Goal: Task Accomplishment & Management: Manage account settings

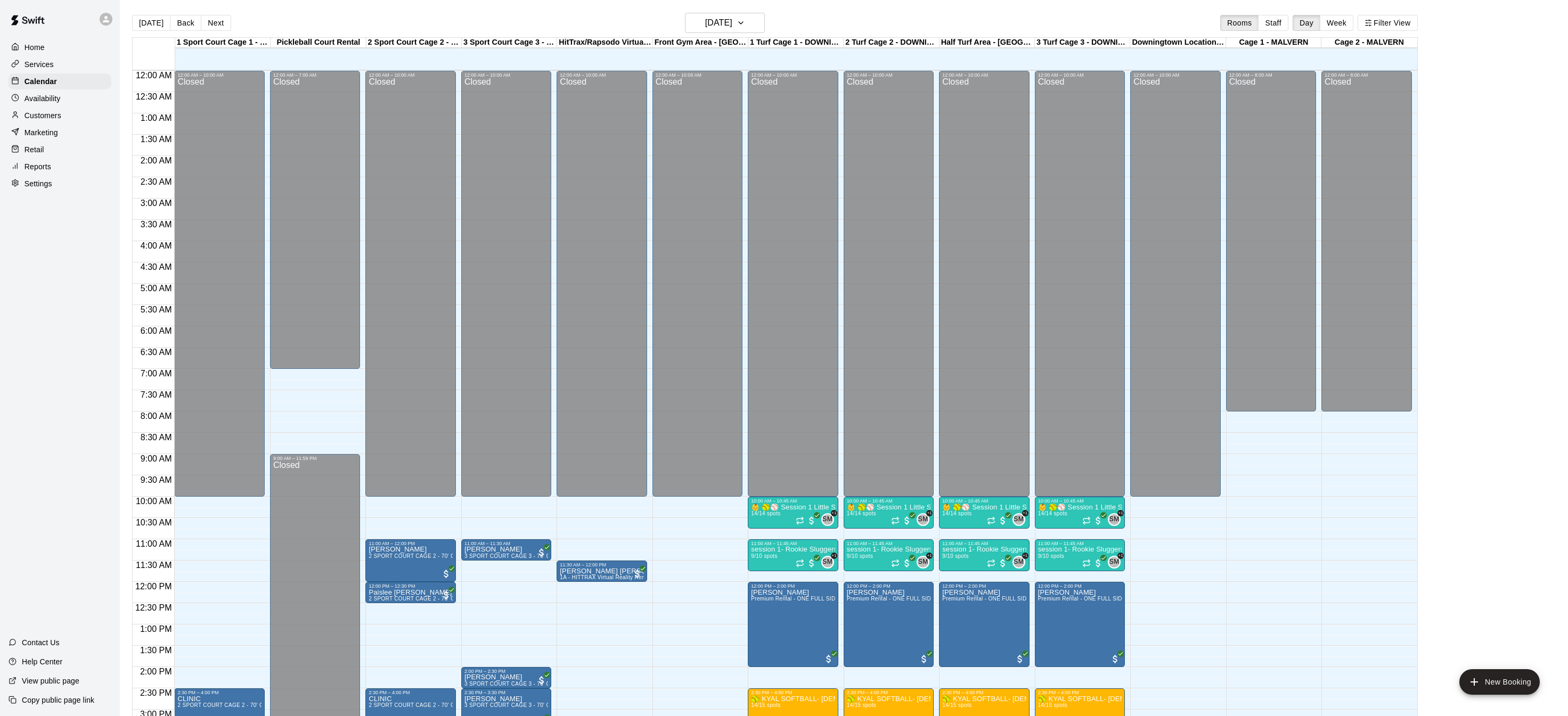
scroll to position [333, 0]
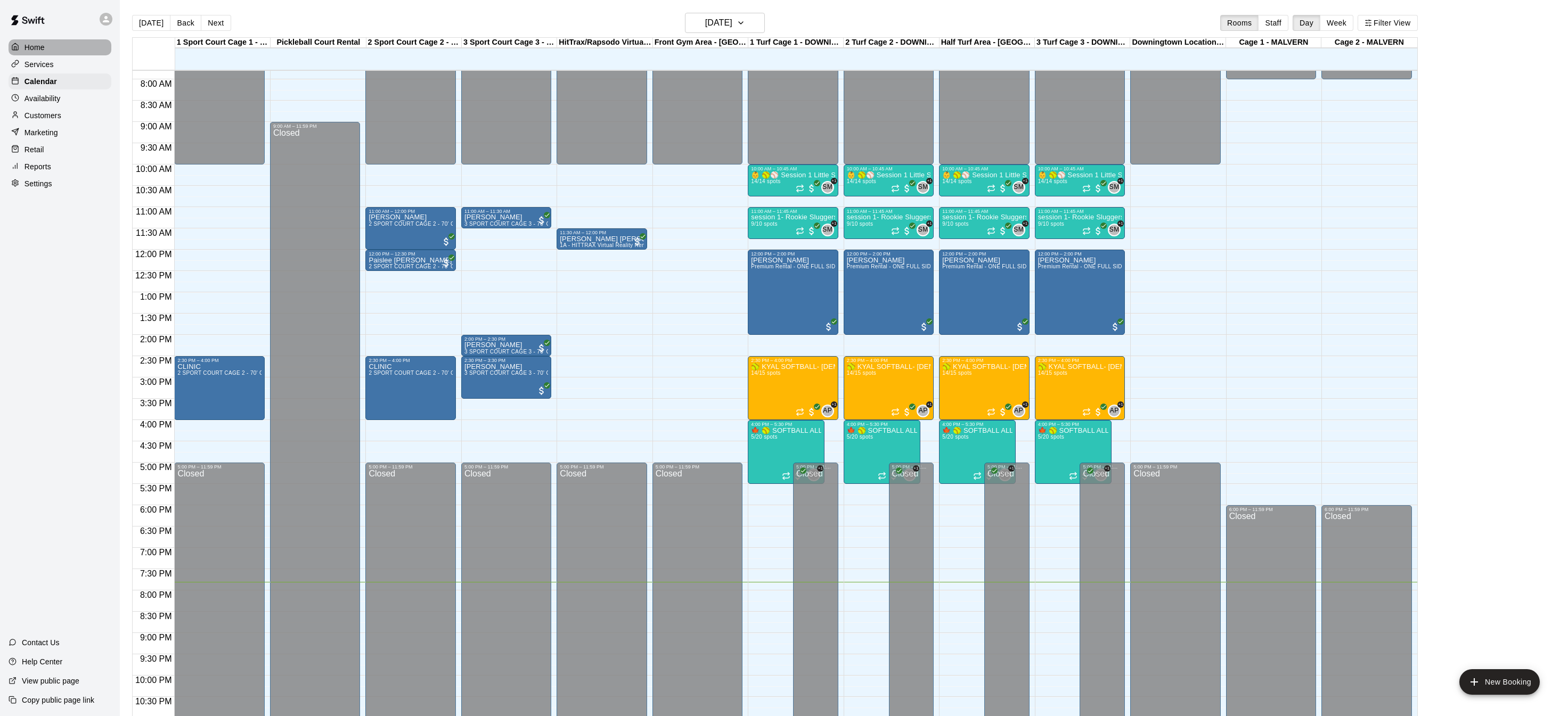
click at [28, 41] on div "Home" at bounding box center [59, 47] width 103 height 16
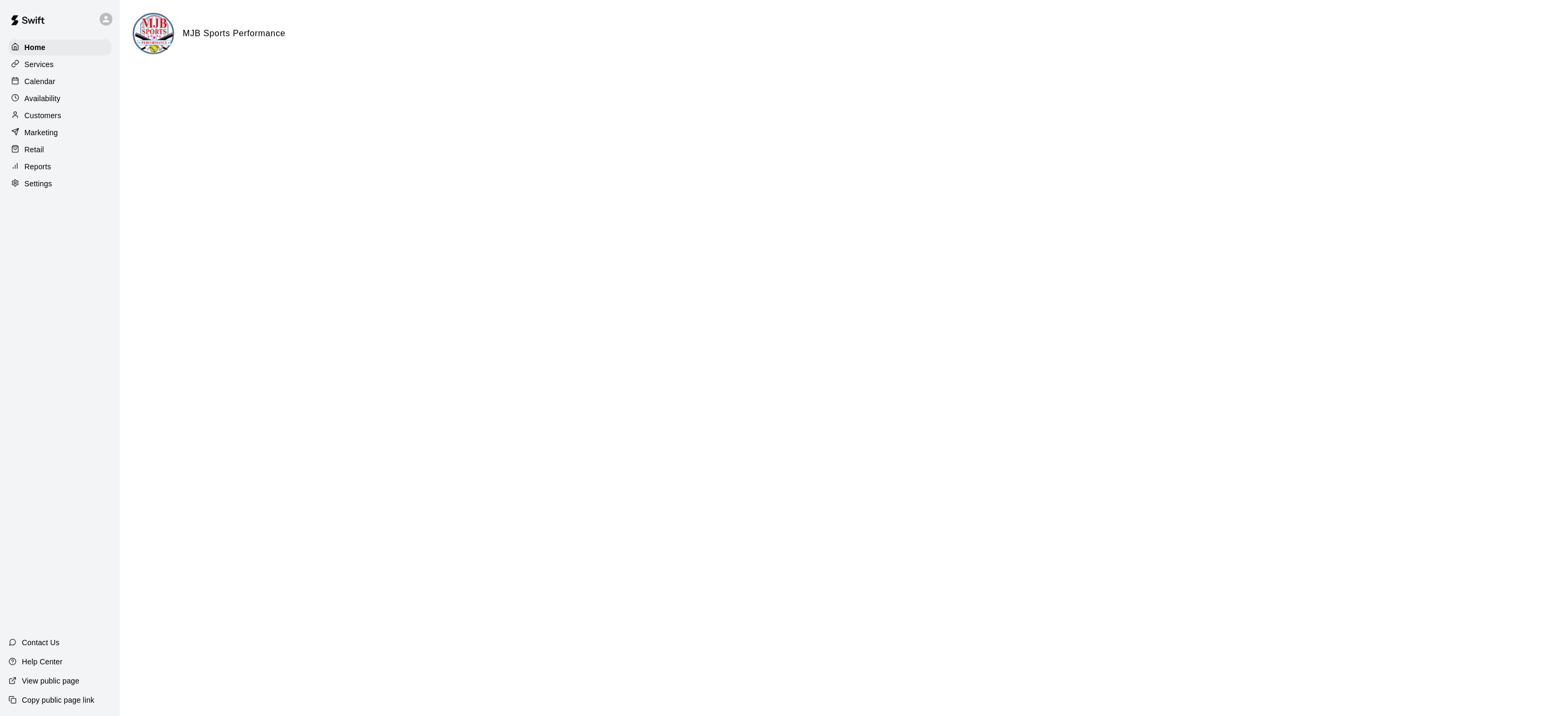
click at [82, 78] on div "Calendar" at bounding box center [59, 81] width 103 height 16
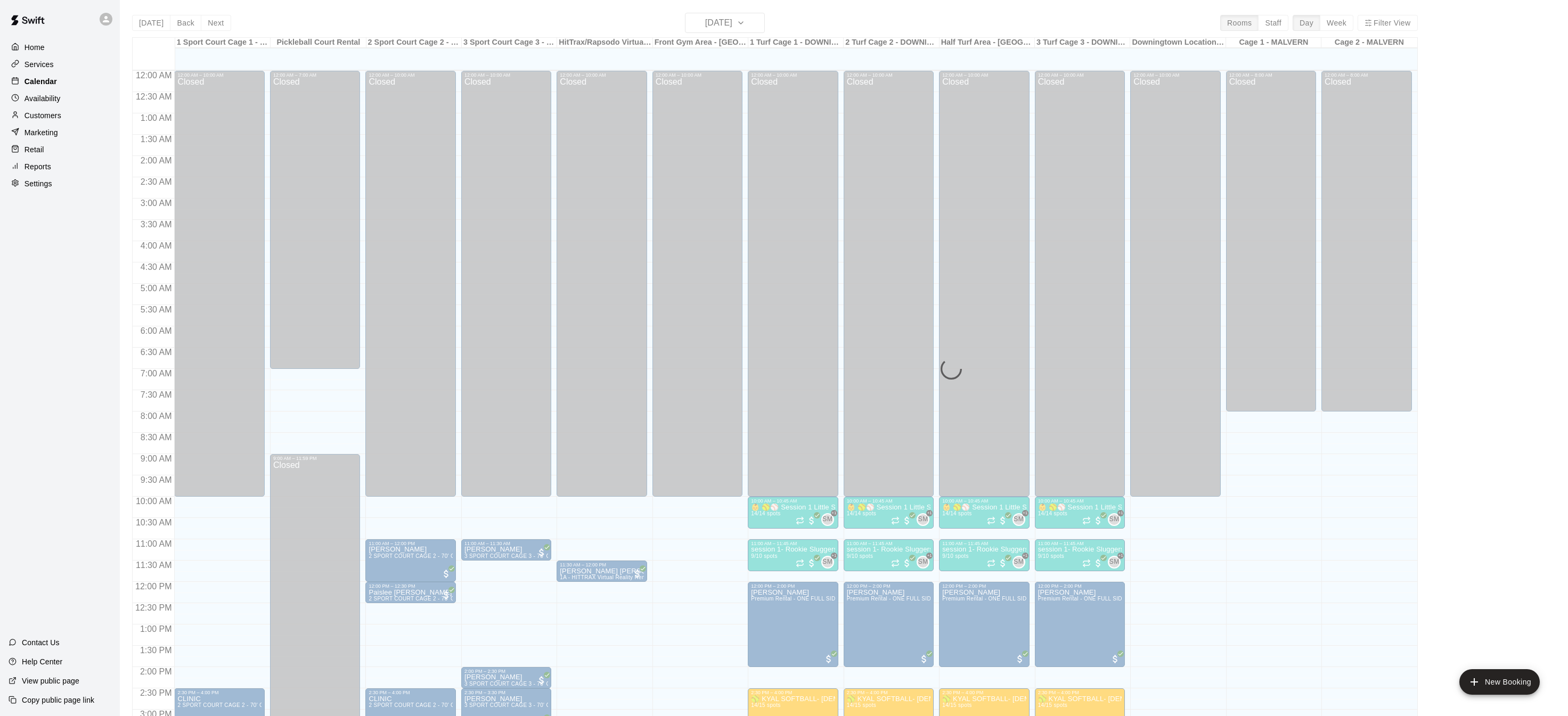
scroll to position [333, 0]
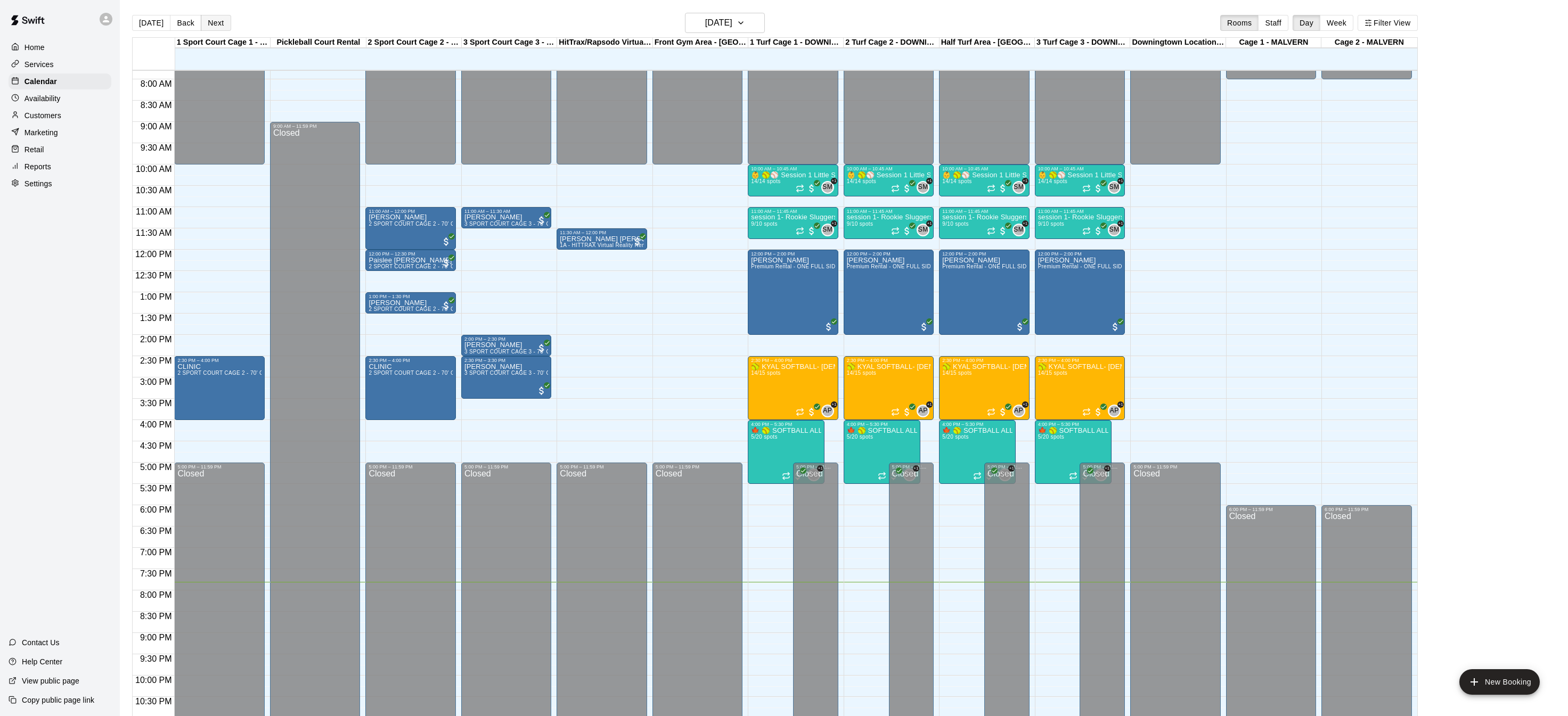
click at [207, 24] on button "Next" at bounding box center [215, 22] width 30 height 16
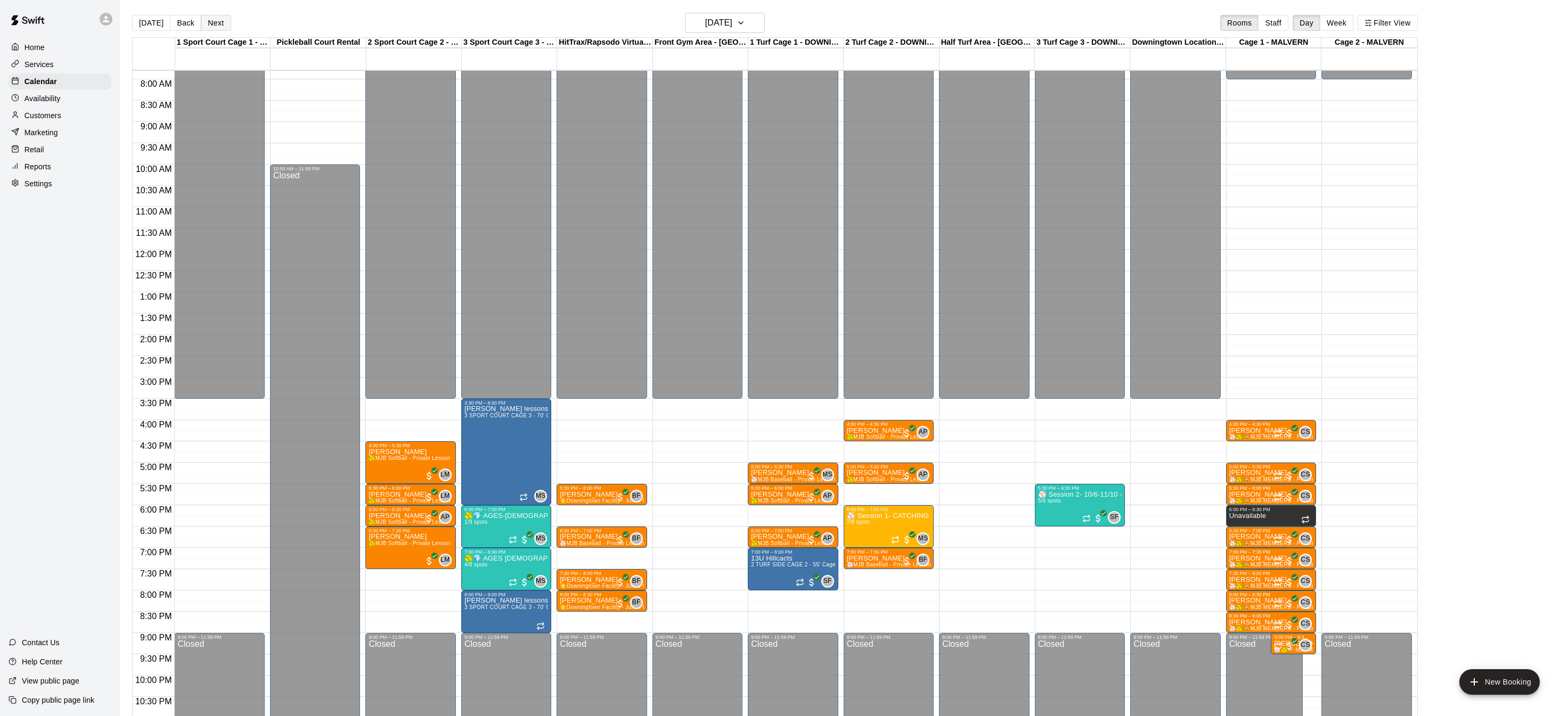
click at [207, 24] on button "Next" at bounding box center [215, 22] width 30 height 16
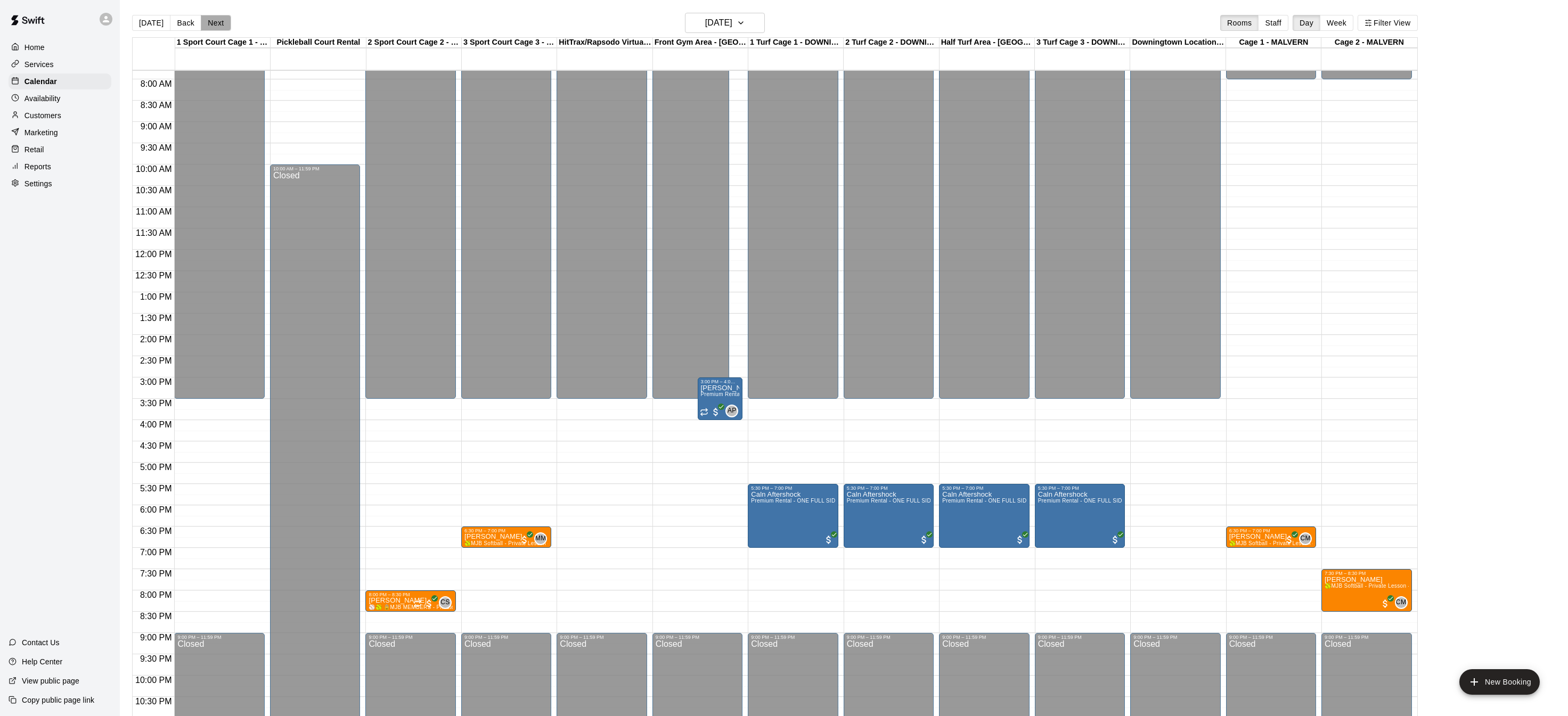
click at [207, 24] on button "Next" at bounding box center [215, 22] width 30 height 16
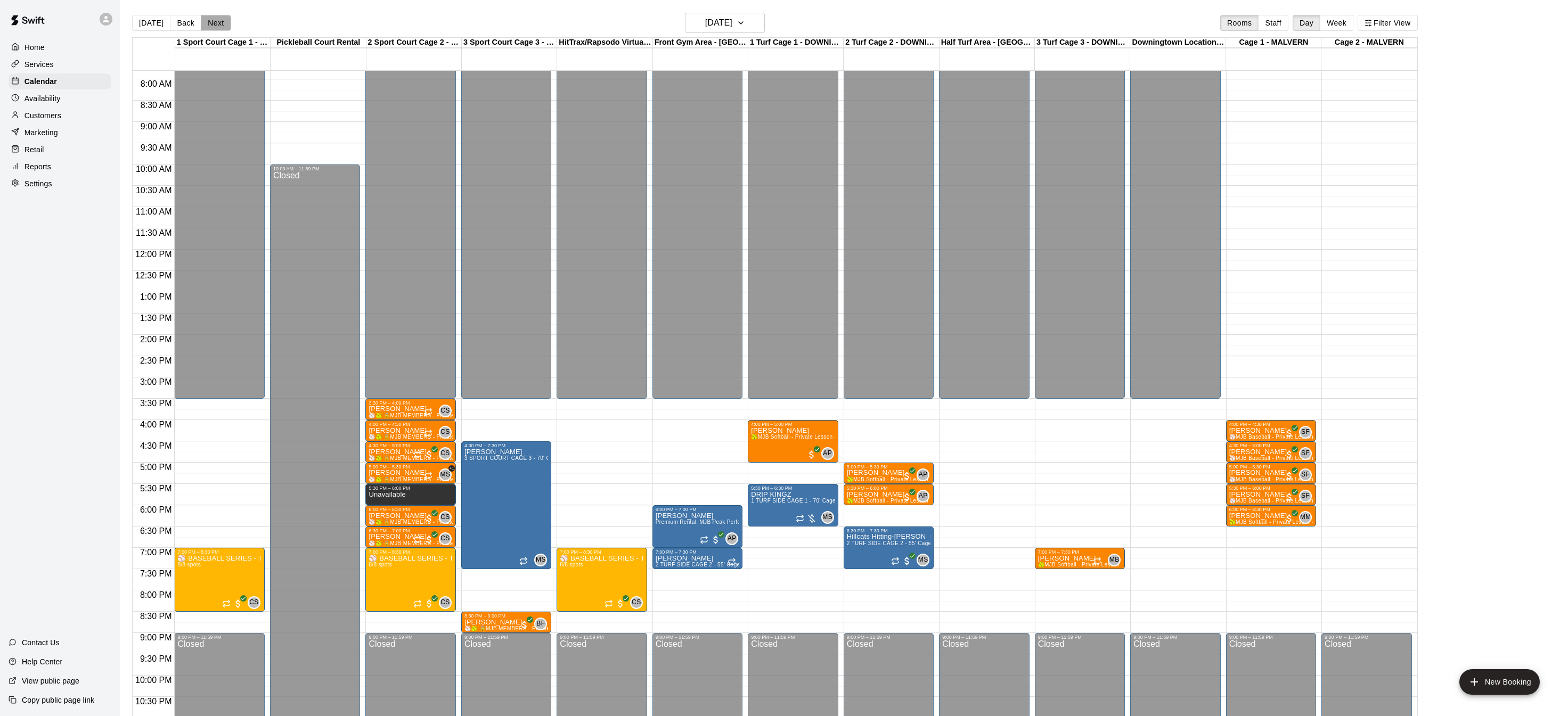
click at [207, 24] on button "Next" at bounding box center [215, 22] width 30 height 16
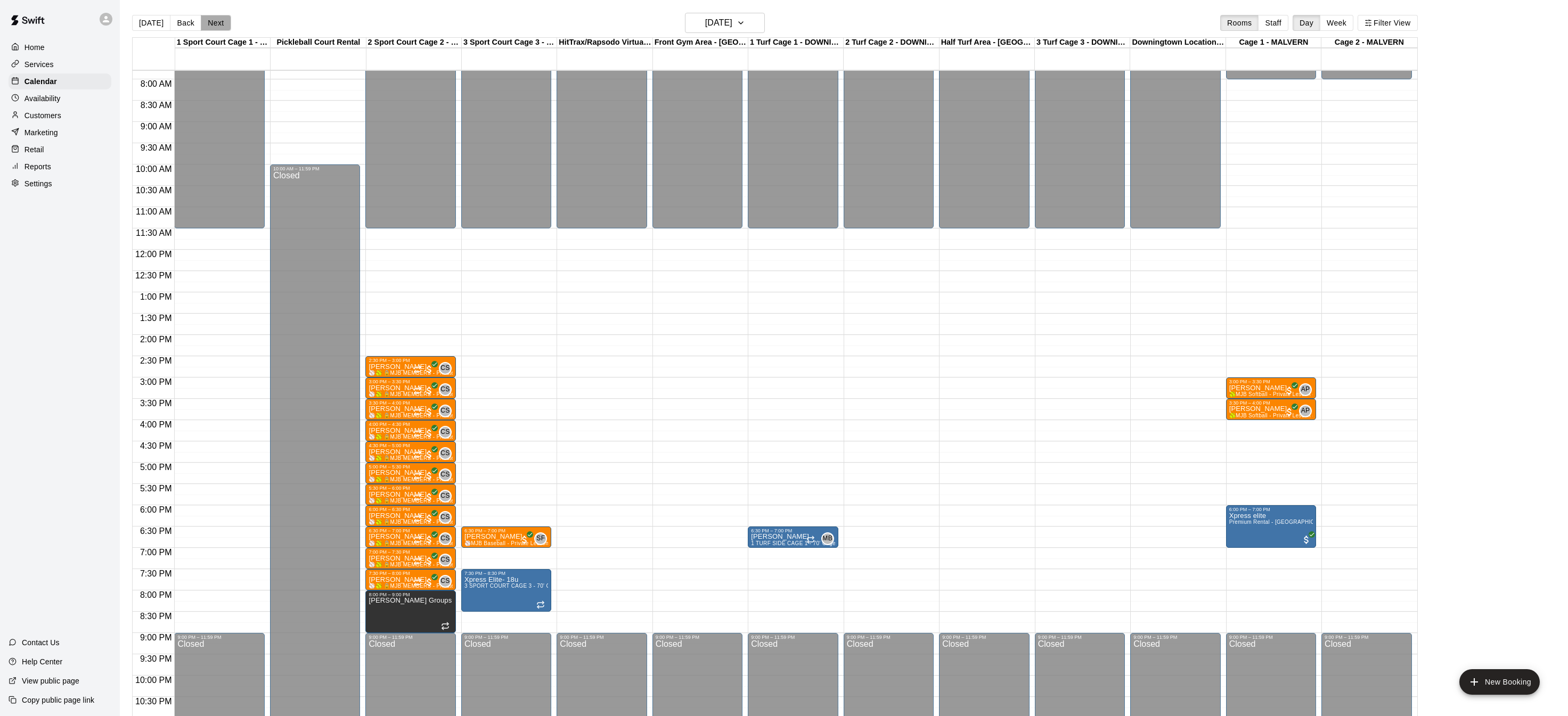
click at [207, 24] on button "Next" at bounding box center [215, 22] width 30 height 16
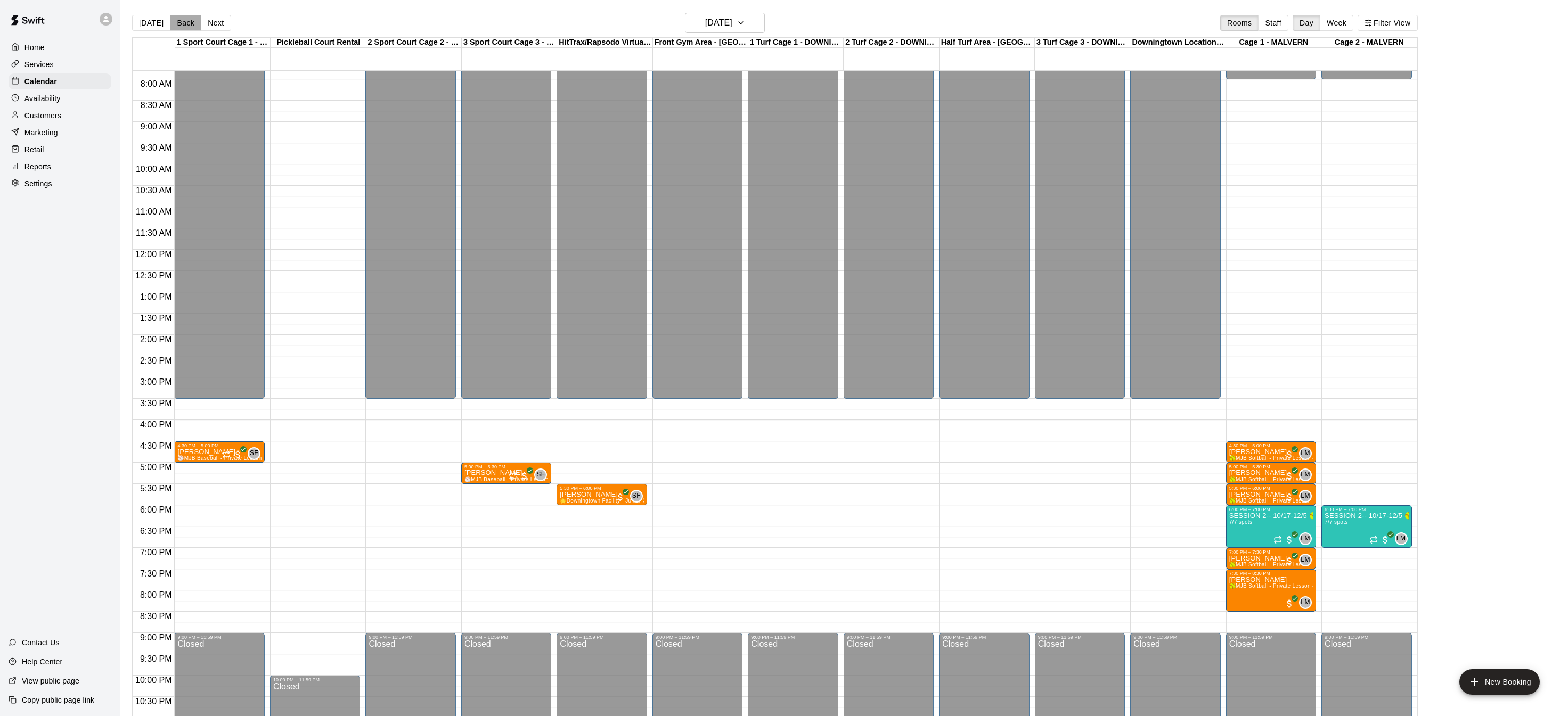
click at [183, 24] on button "Back" at bounding box center [186, 22] width 31 height 16
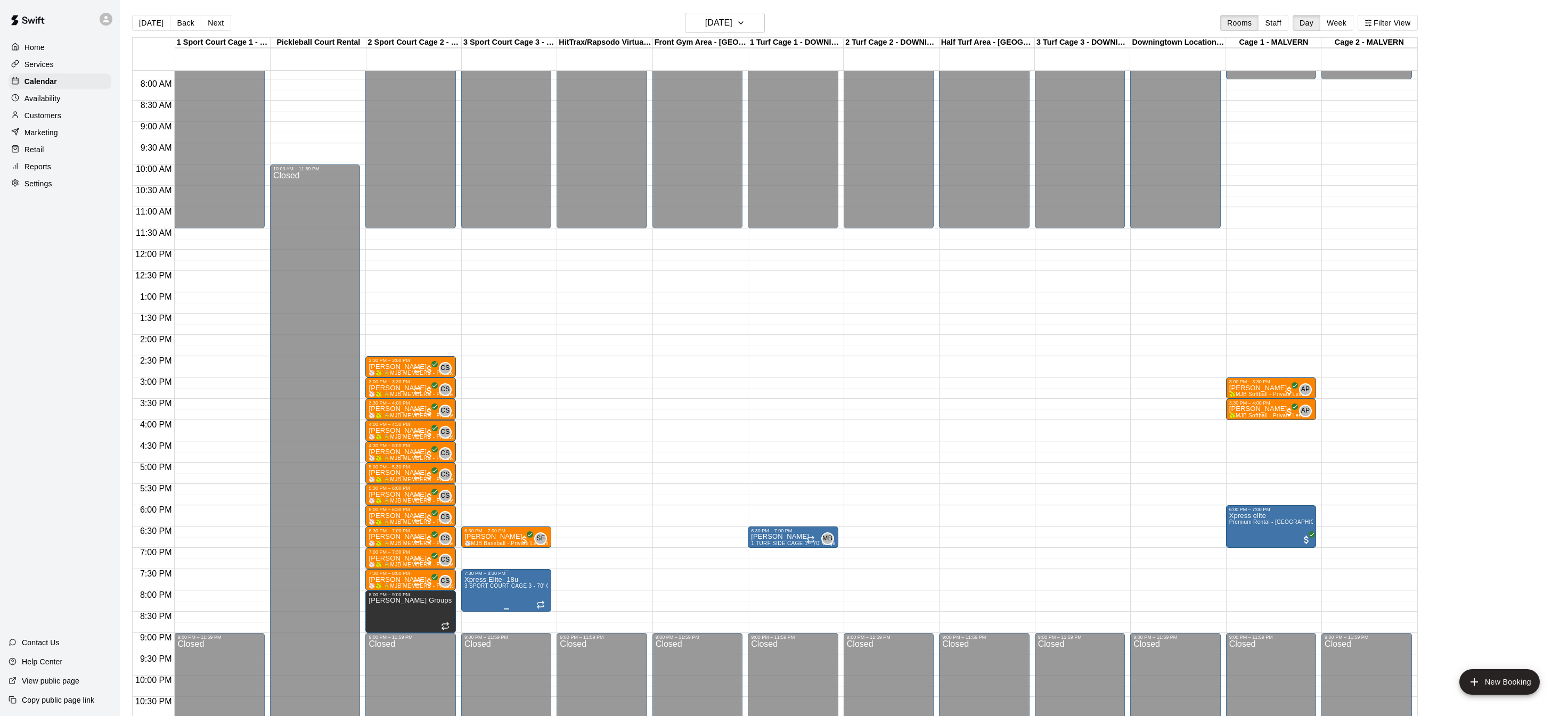
click at [478, 633] on icon "delete" at bounding box center [475, 637] width 13 height 13
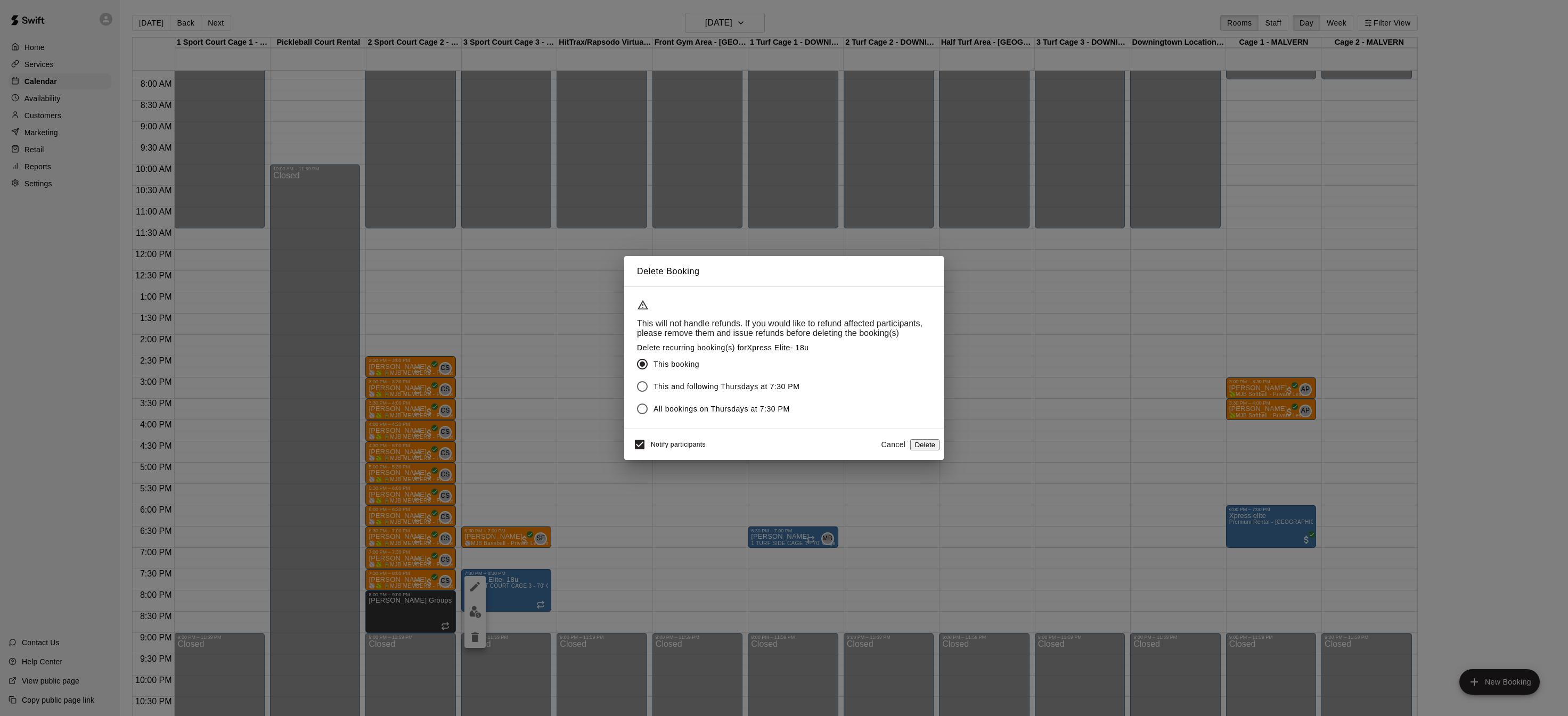
click at [920, 442] on button "Delete" at bounding box center [925, 445] width 30 height 11
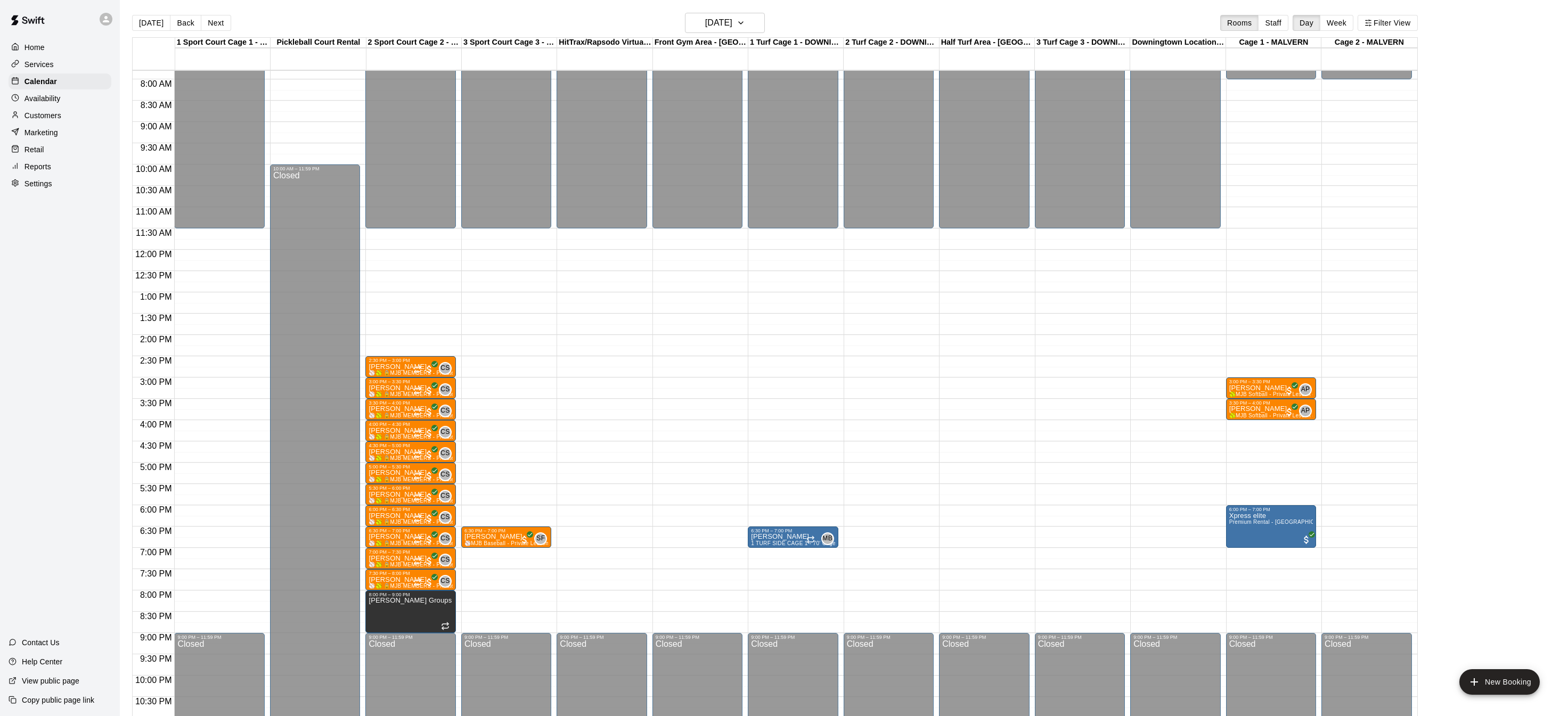
click at [51, 188] on p "Settings" at bounding box center [39, 184] width 28 height 11
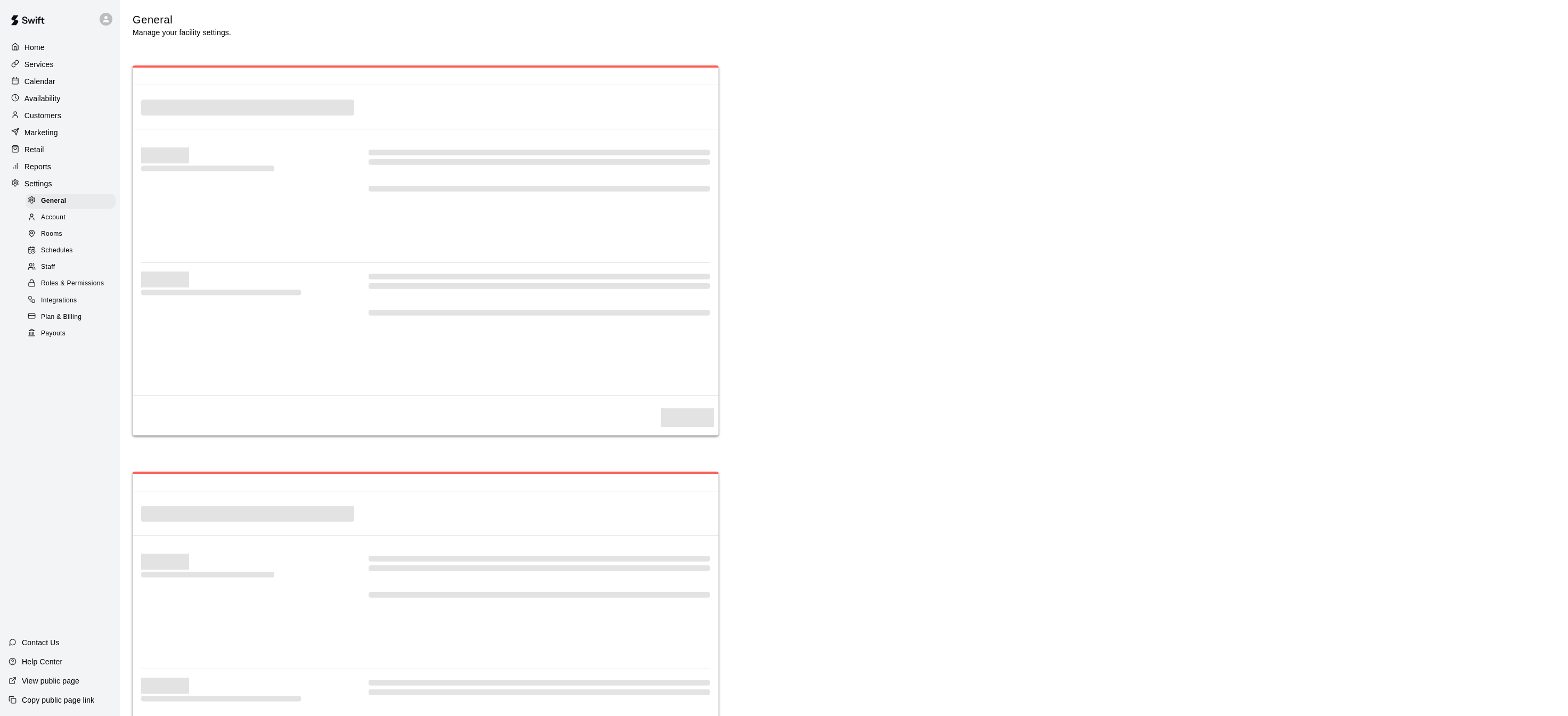
select select "**"
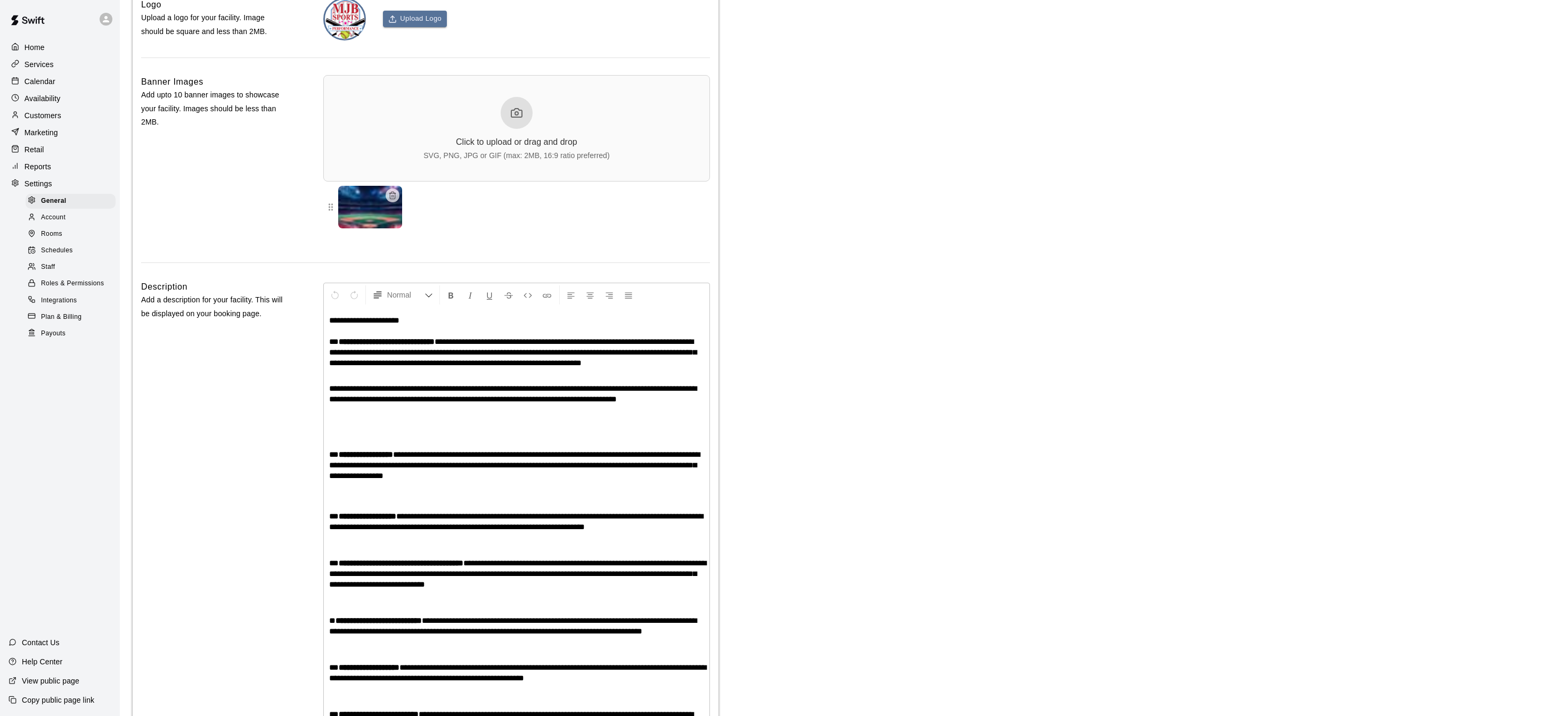
scroll to position [2278, 0]
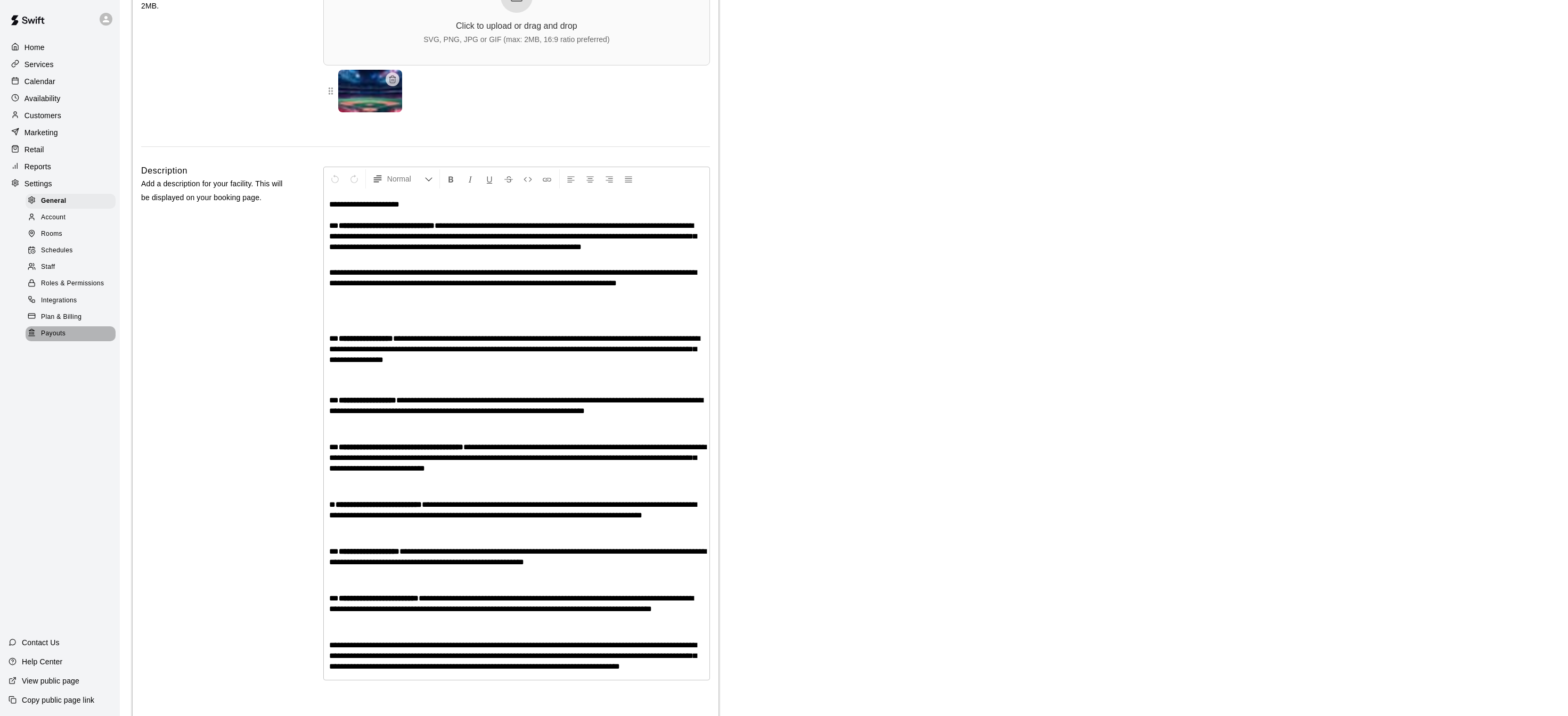
click at [55, 329] on span "Payouts" at bounding box center [53, 334] width 25 height 11
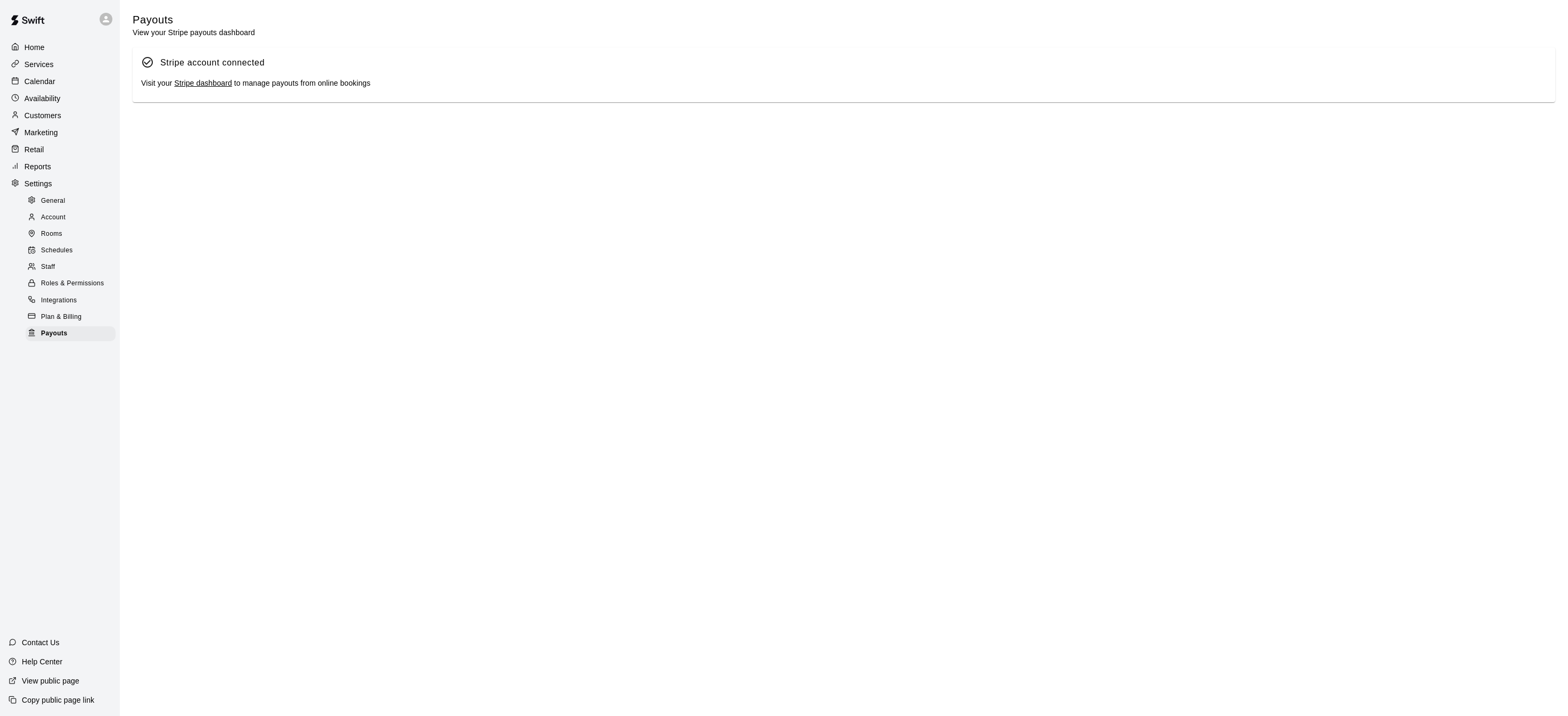
click at [213, 84] on link "Stripe dashboard" at bounding box center [203, 82] width 57 height 8
click at [66, 86] on div "Calendar" at bounding box center [59, 81] width 103 height 16
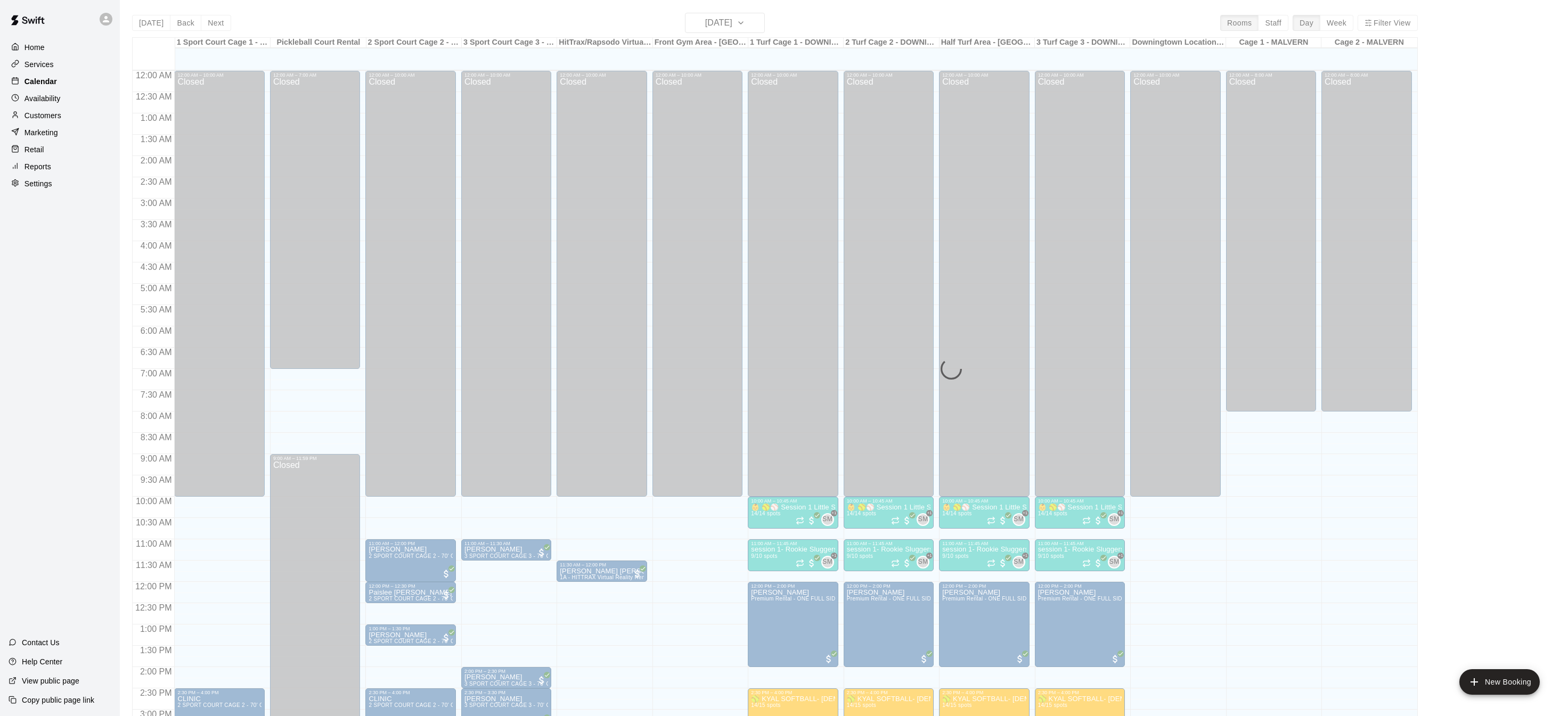
scroll to position [333, 0]
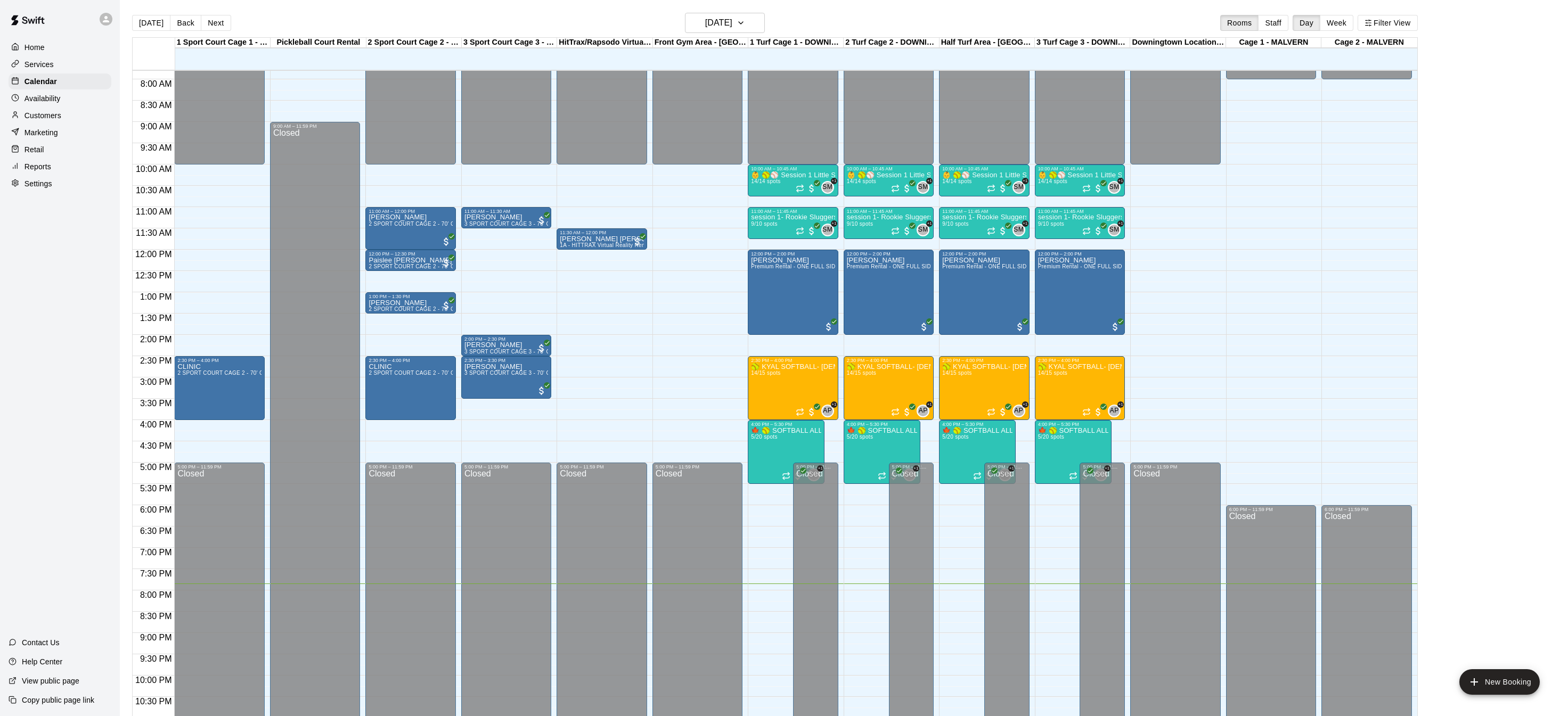
click at [204, 19] on button "Next" at bounding box center [215, 22] width 30 height 16
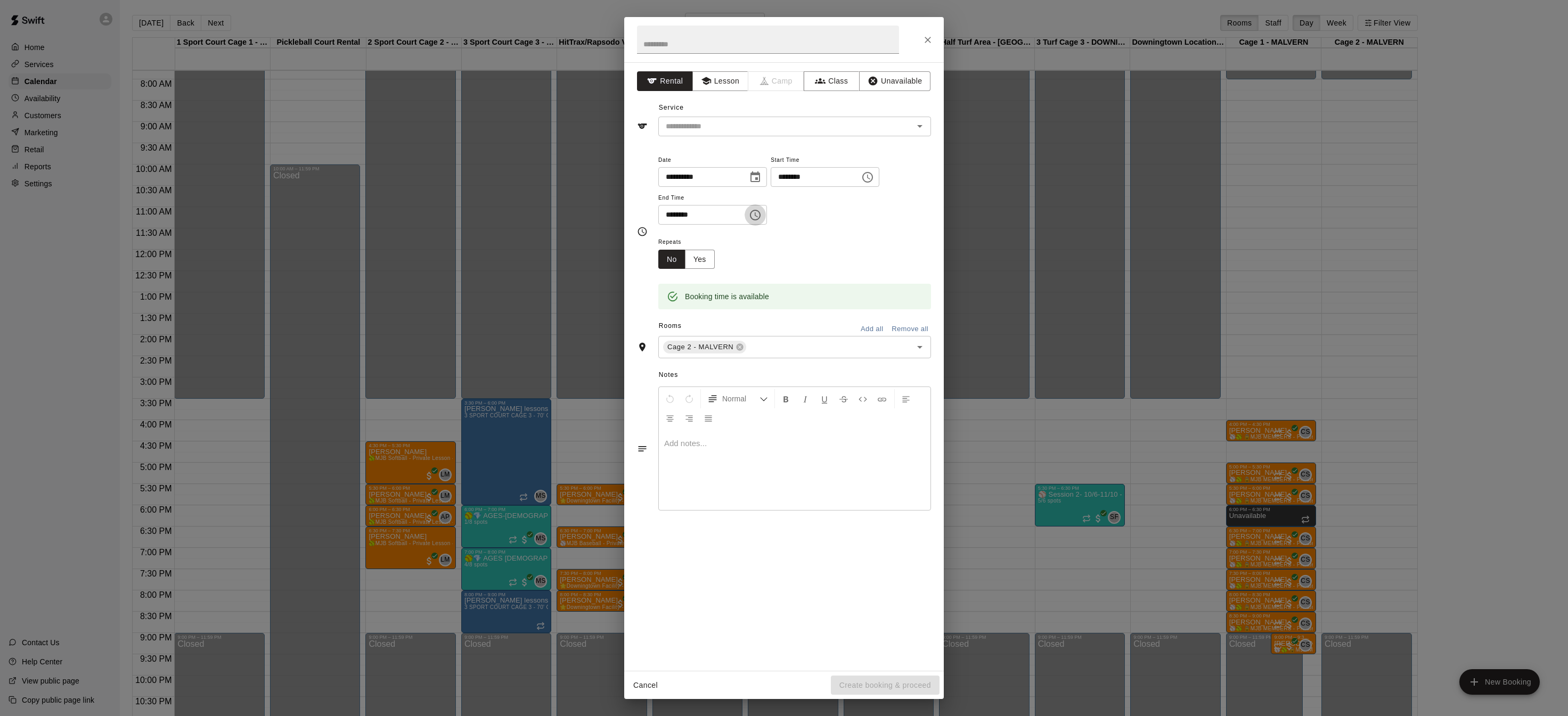
click at [752, 220] on button "Choose time, selected time is 6:00 PM" at bounding box center [755, 214] width 21 height 21
click at [705, 299] on li "30" at bounding box center [704, 307] width 26 height 19
type input "********"
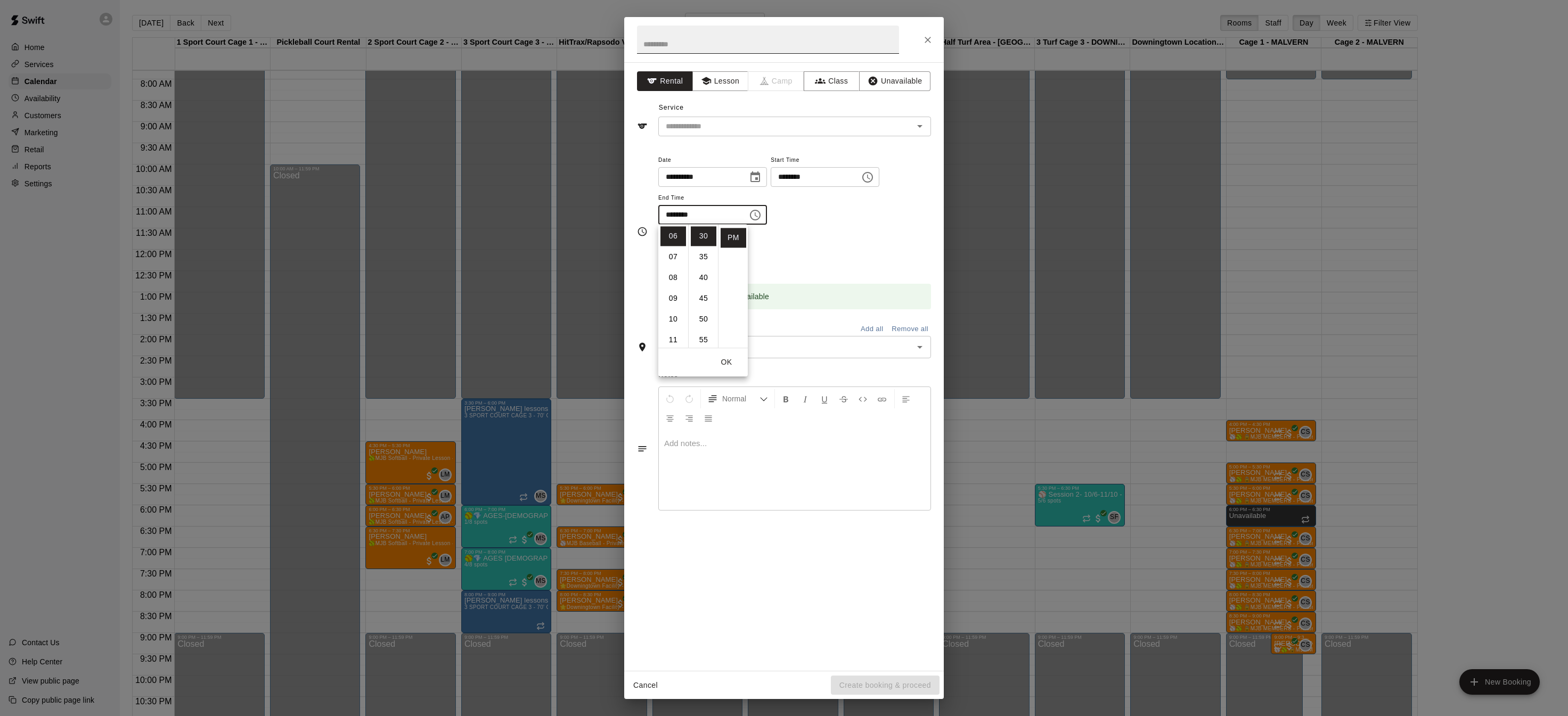
click at [751, 43] on input "text" at bounding box center [768, 40] width 262 height 29
click at [918, 124] on icon "Open" at bounding box center [920, 127] width 13 height 13
type input "**********"
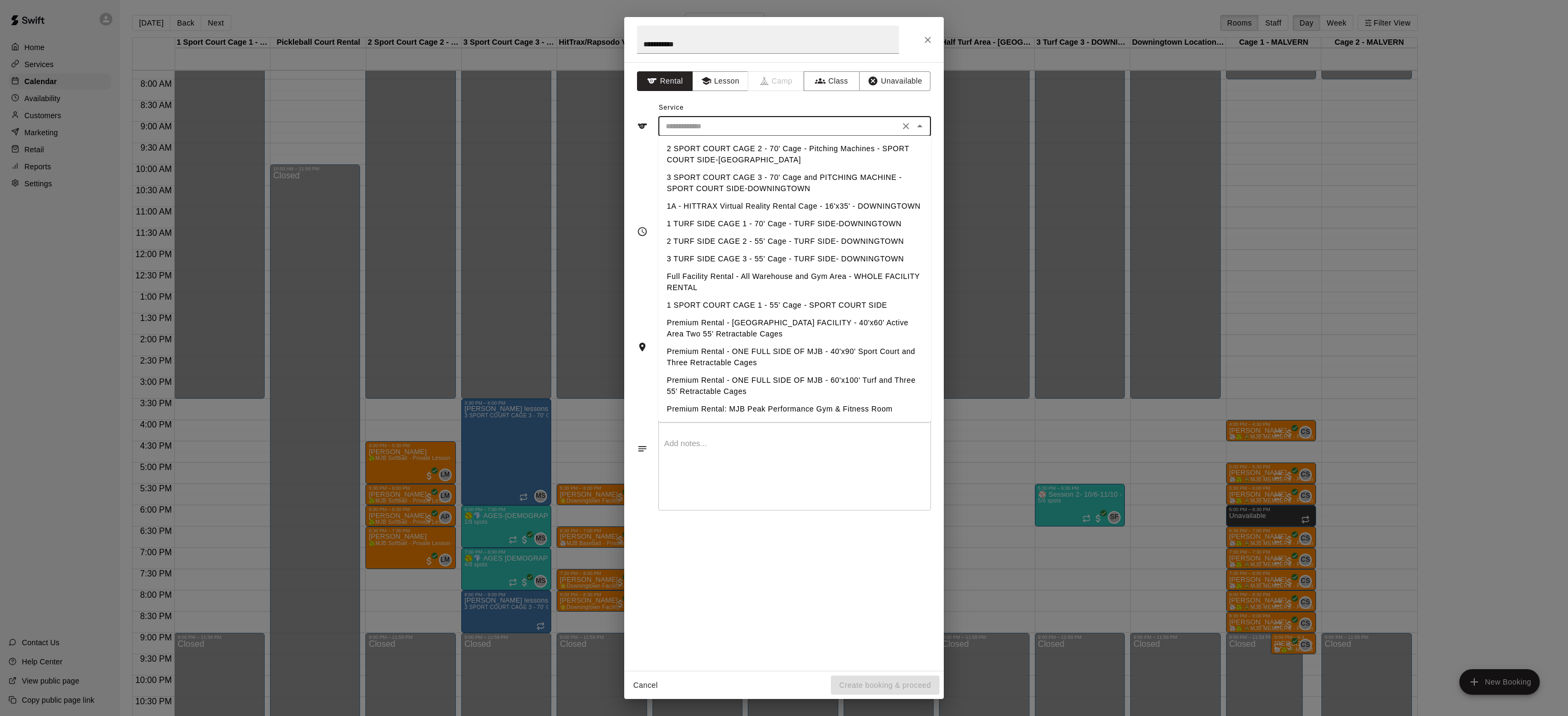
scroll to position [29, 0]
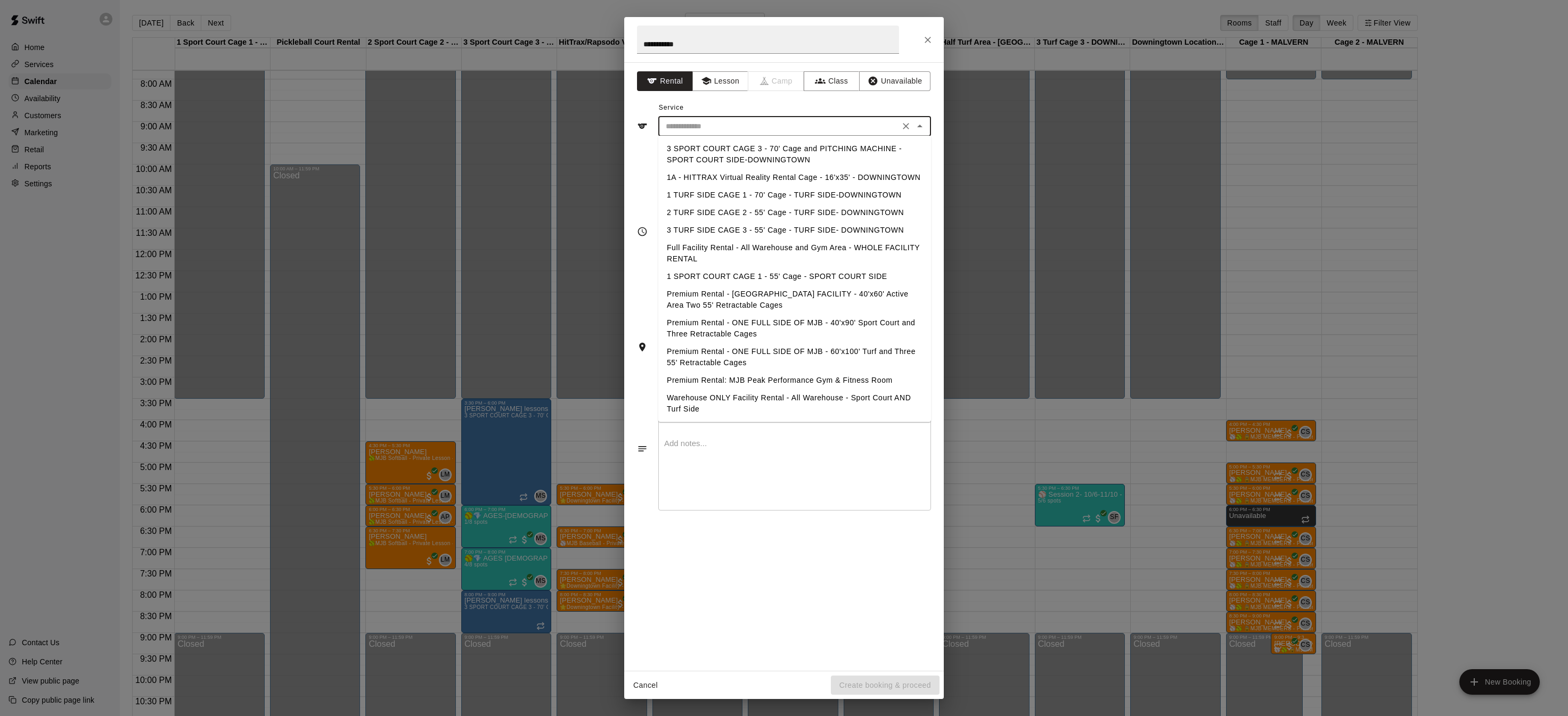
click at [735, 294] on li "Premium Rental - [GEOGRAPHIC_DATA] FACILITY - 40'x60' Active Area Two 55' Retra…" at bounding box center [795, 299] width 273 height 29
type input "**********"
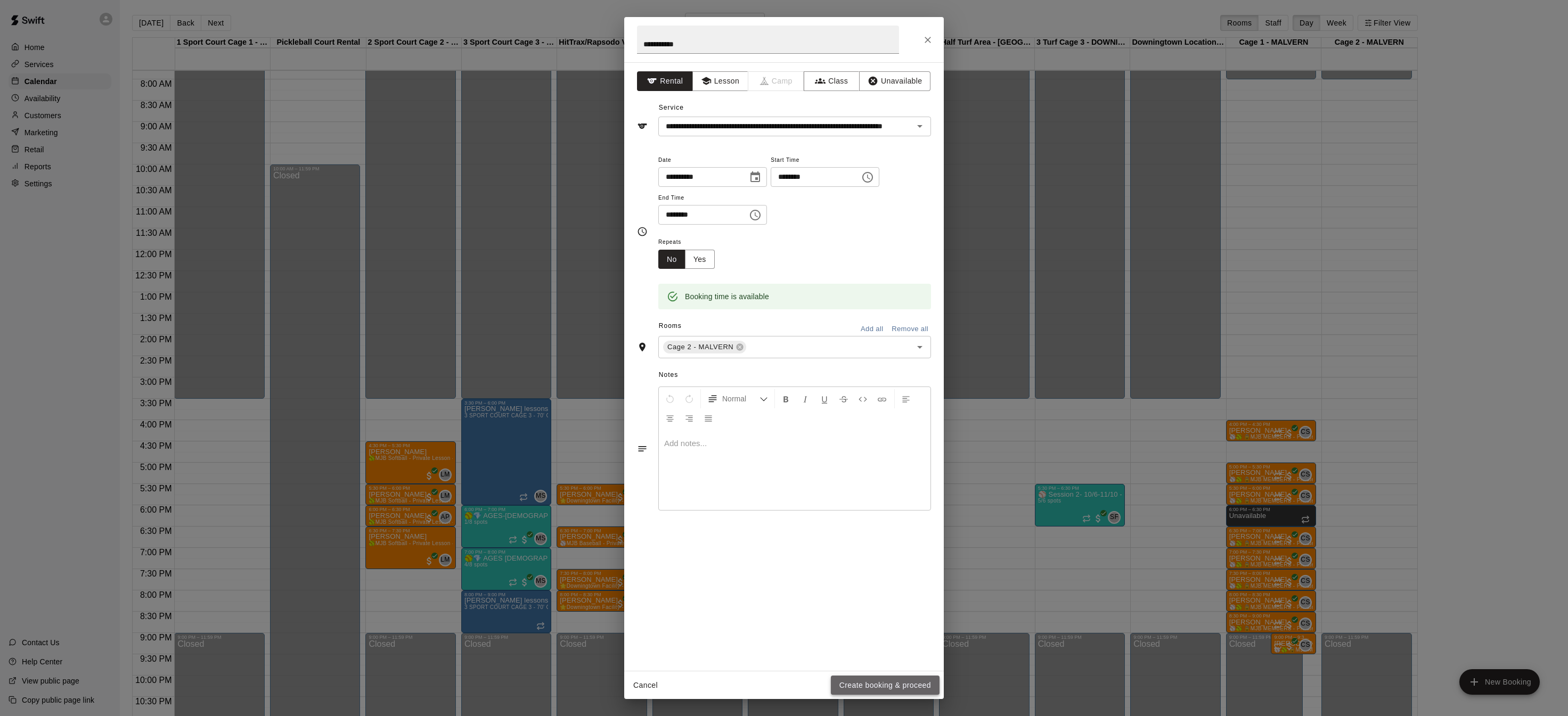
click at [889, 694] on button "Create booking & proceed" at bounding box center [885, 686] width 109 height 19
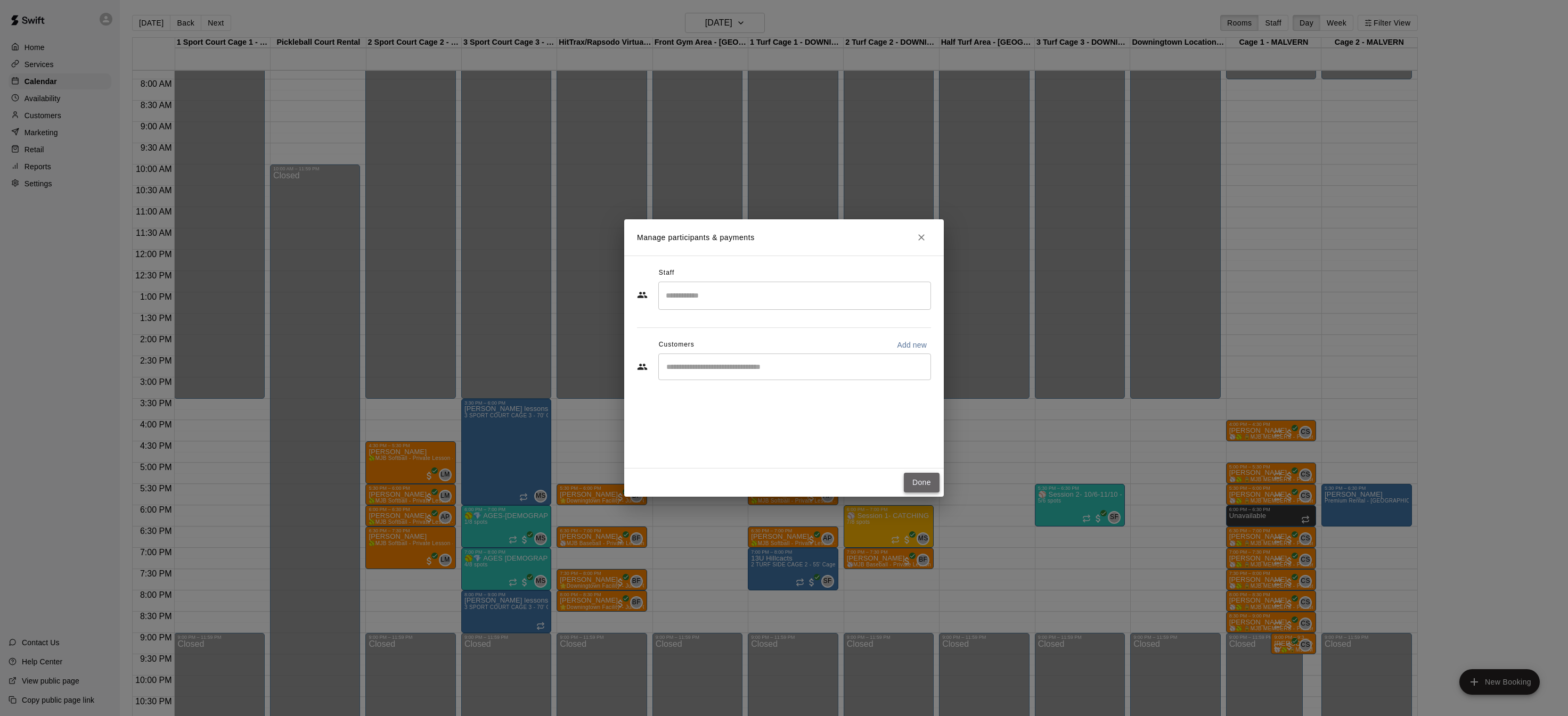
click at [917, 490] on button "Done" at bounding box center [921, 482] width 36 height 19
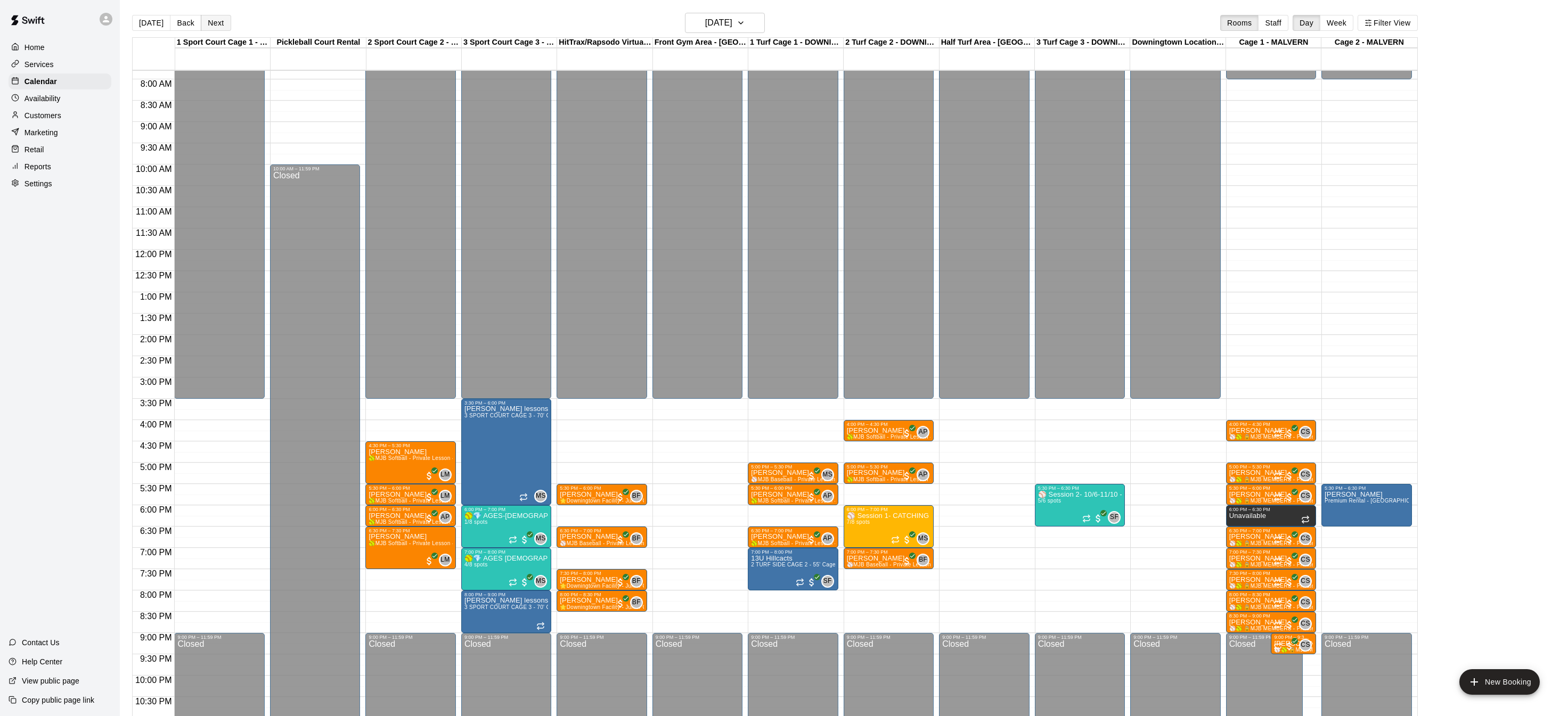
click at [218, 19] on button "Next" at bounding box center [215, 22] width 30 height 16
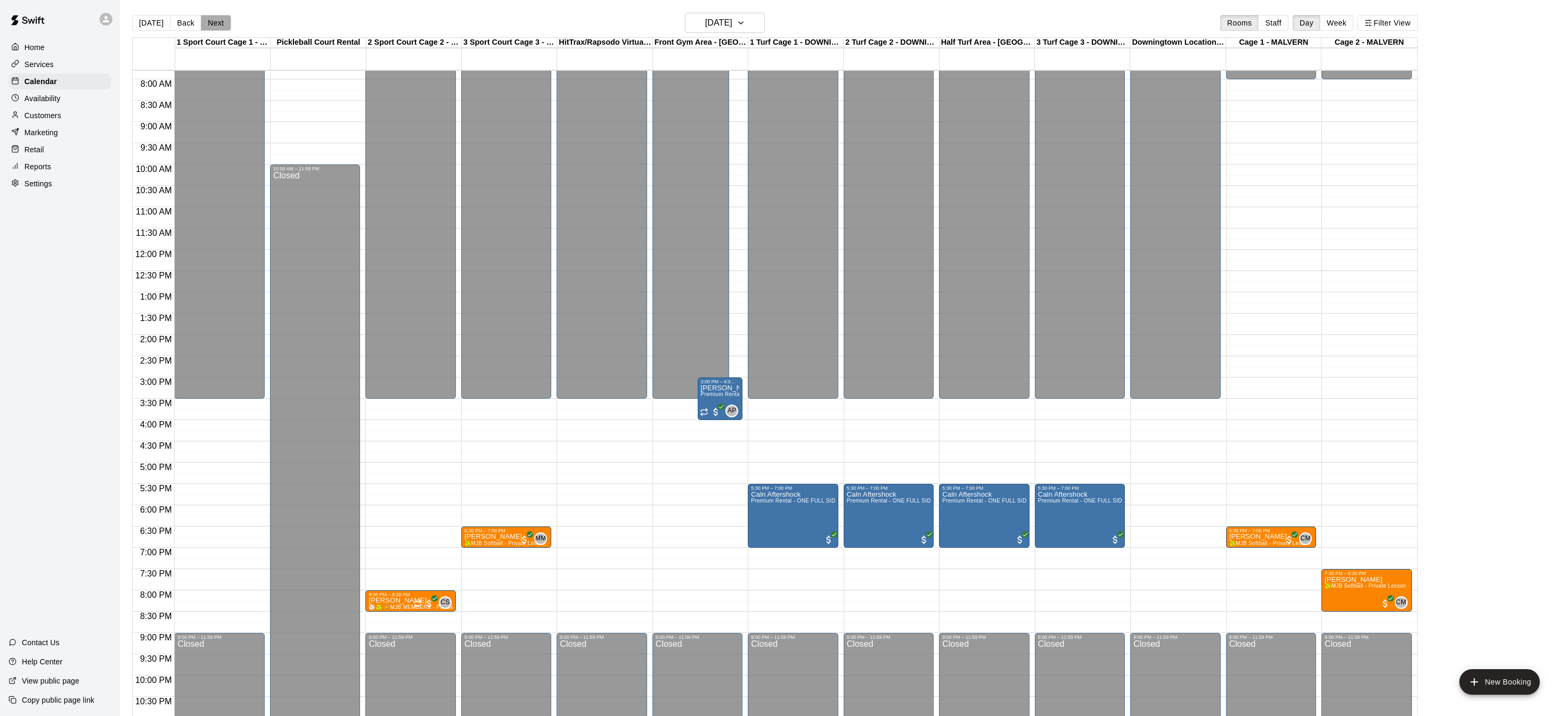
click at [218, 19] on button "Next" at bounding box center [215, 22] width 30 height 16
